Goal: Register for event/course

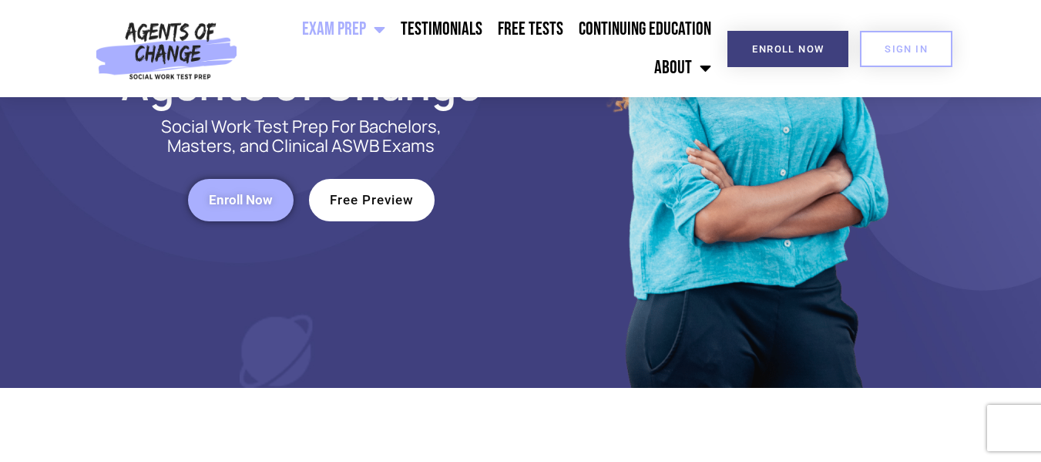
scroll to position [308, 0]
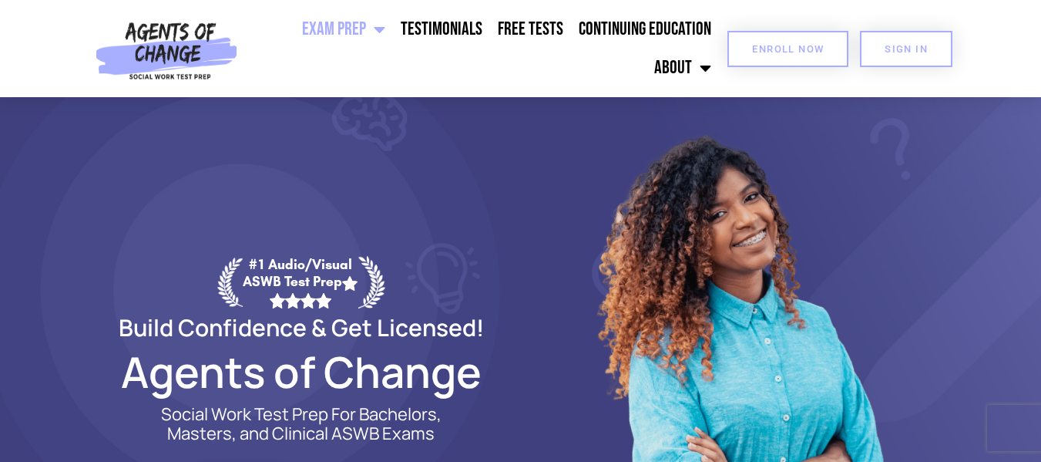
click at [794, 47] on span "Enroll Now" at bounding box center [788, 49] width 72 height 10
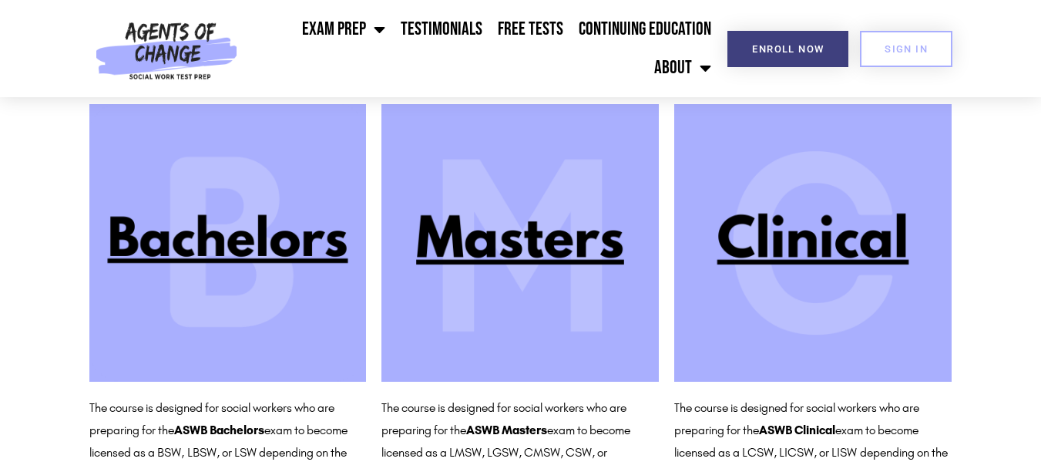
scroll to position [153, 0]
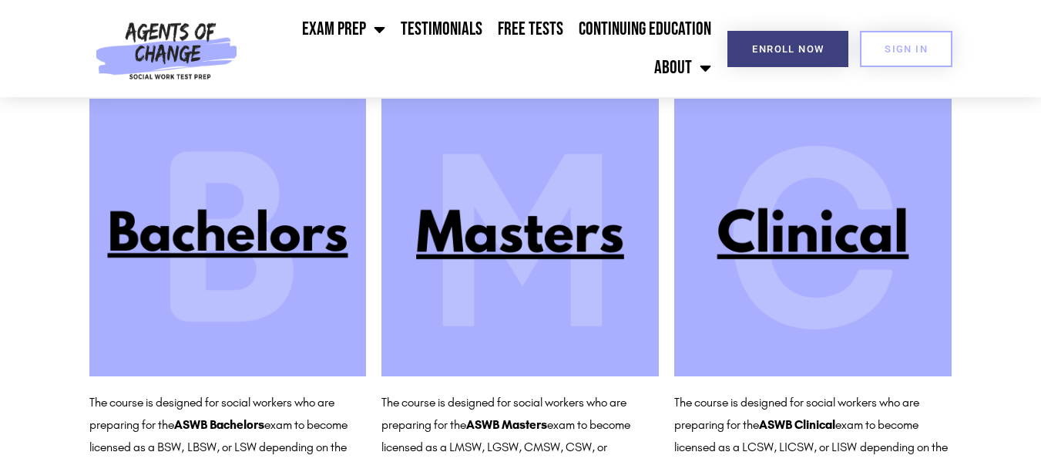
click at [487, 237] on img at bounding box center [519, 237] width 277 height 277
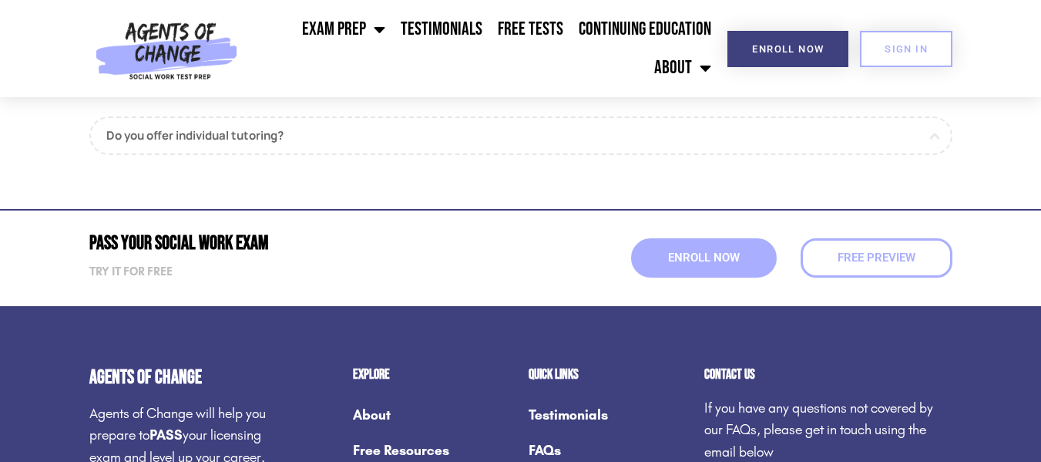
scroll to position [2020, 0]
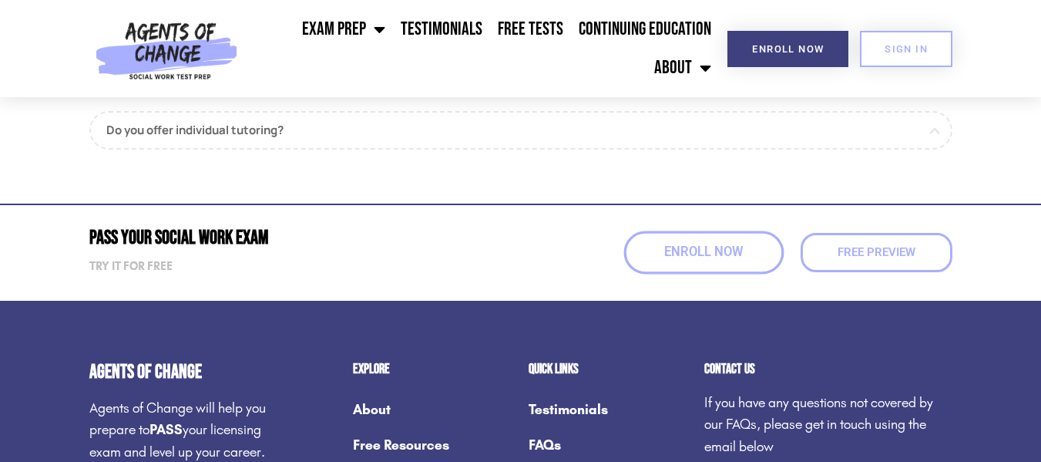
click at [738, 249] on span "Enroll Now" at bounding box center [703, 252] width 79 height 13
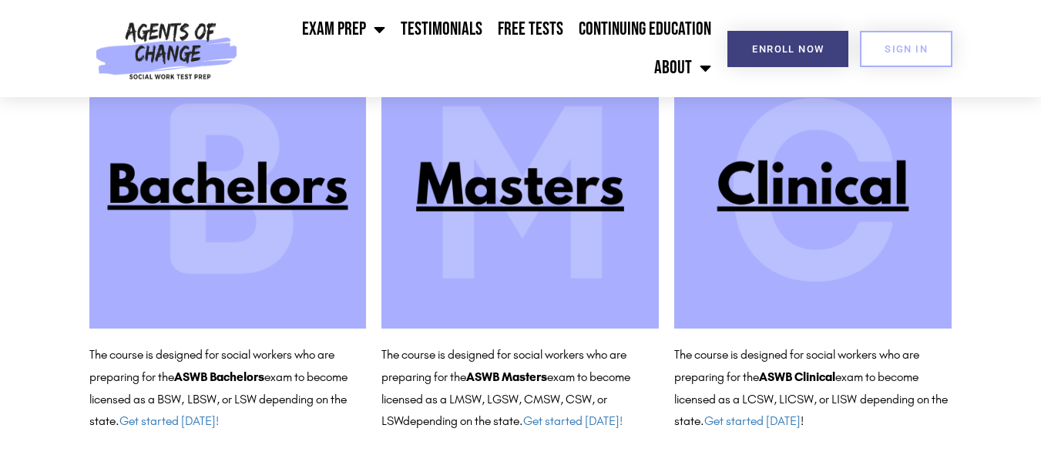
scroll to position [218, 0]
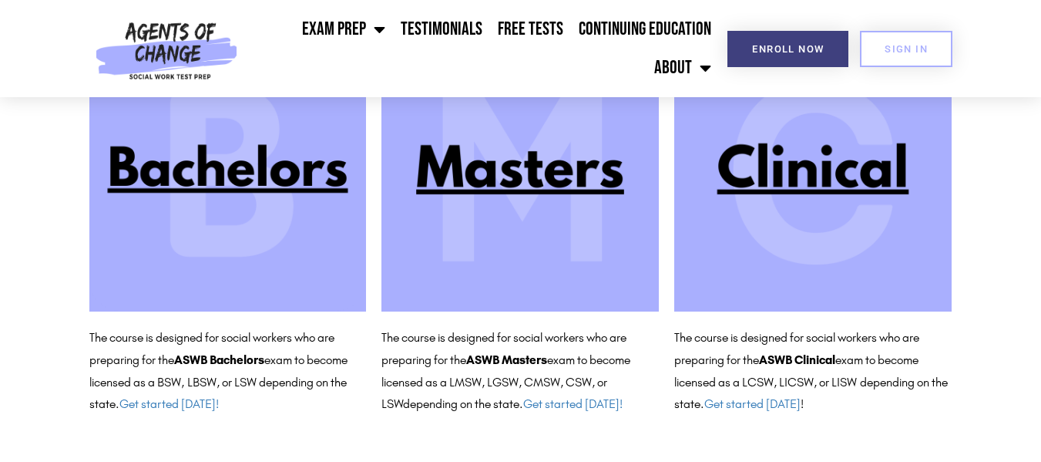
click at [532, 195] on img at bounding box center [519, 172] width 277 height 277
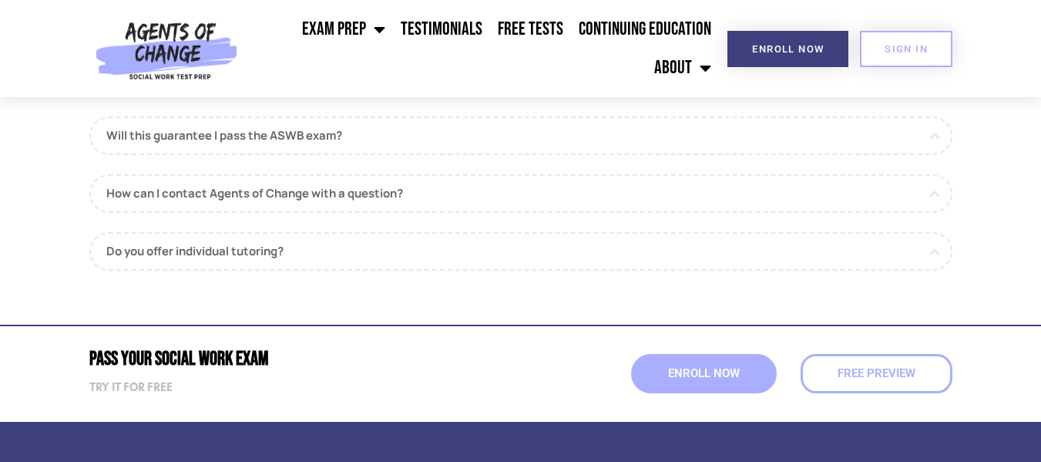
scroll to position [1903, 0]
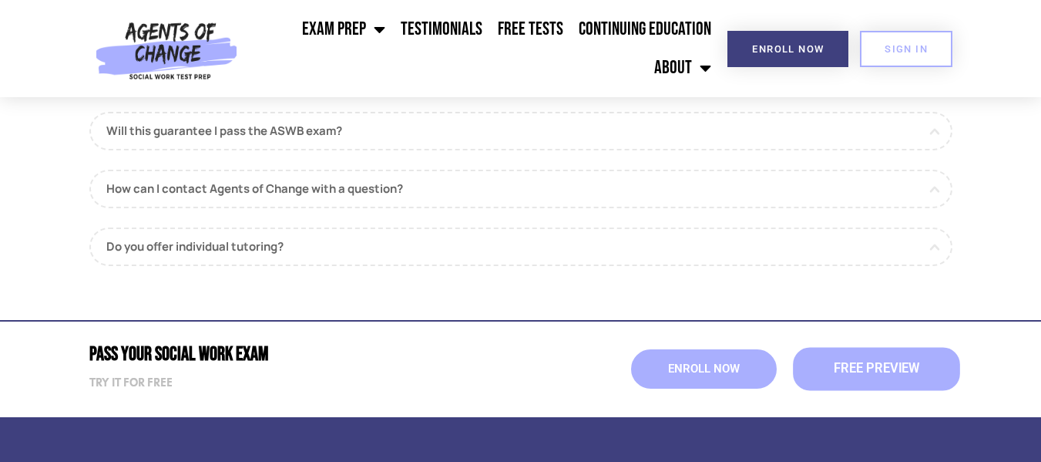
click at [906, 364] on span "Free Preview" at bounding box center [876, 368] width 86 height 13
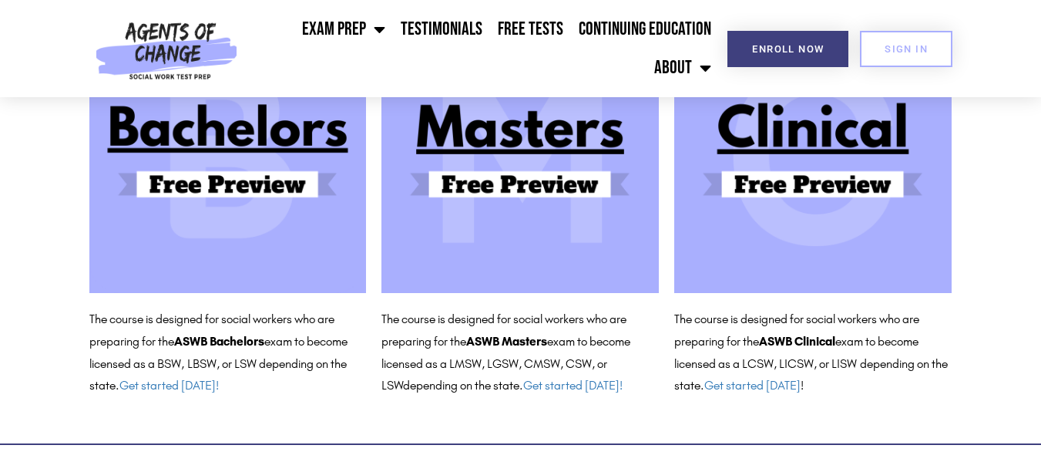
scroll to position [239, 0]
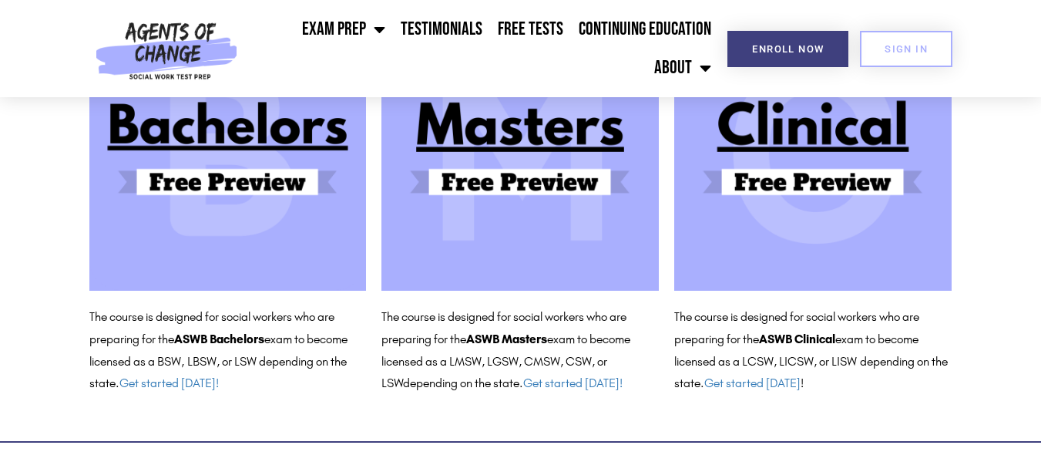
click at [1040, 237] on html "Exam Prep BSW Exam Prep: ASWB Bachelors Level Exam LMSW Exam Prep: ASWB Masters…" at bounding box center [520, 409] width 1041 height 1296
